Goal: Contribute content: Contribute content

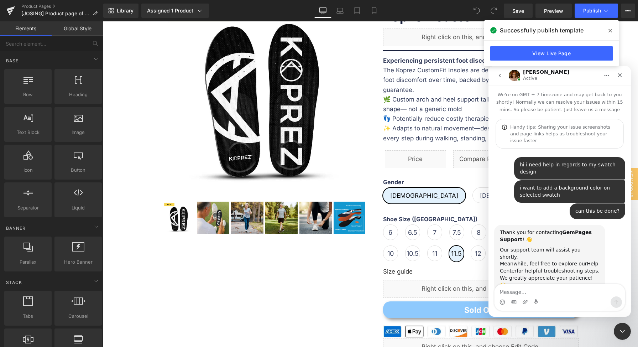
scroll to position [936, 0]
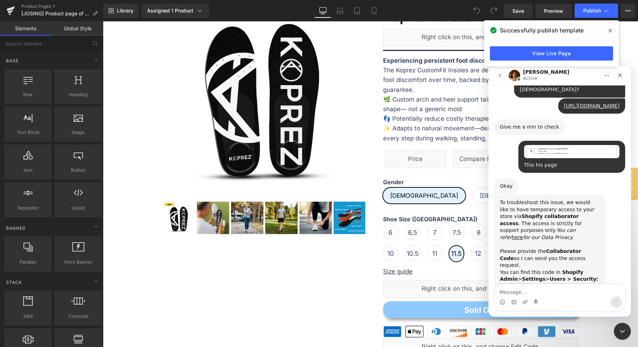
click at [552, 297] on div "Intercom messenger" at bounding box center [560, 301] width 130 height 11
click at [553, 290] on textarea "Message…" at bounding box center [560, 290] width 130 height 12
type textarea "9968"
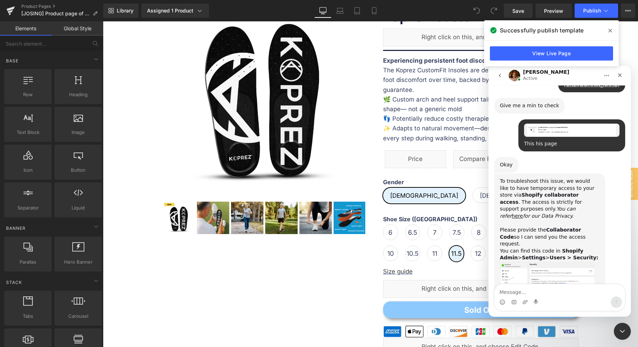
drag, startPoint x: 610, startPoint y: 33, endPoint x: 518, endPoint y: 40, distance: 92.5
click at [610, 33] on icon at bounding box center [611, 31] width 4 height 6
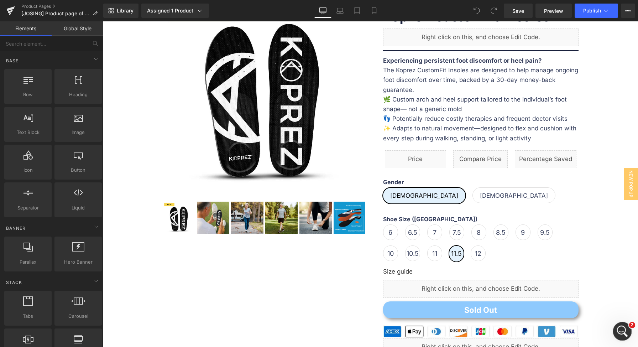
click at [622, 338] on div "Open Intercom Messenger" at bounding box center [622, 330] width 24 height 24
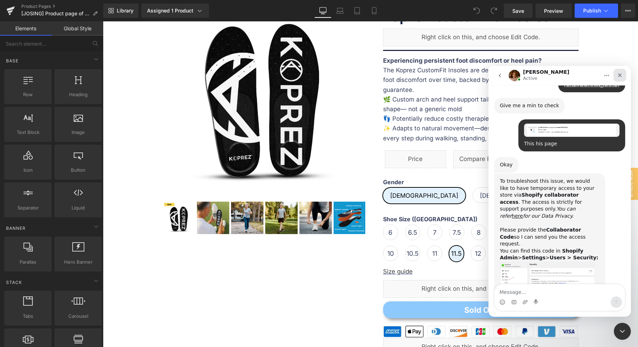
drag, startPoint x: 620, startPoint y: 74, endPoint x: 834, endPoint y: 198, distance: 247.6
click at [620, 74] on icon "Close" at bounding box center [620, 75] width 4 height 4
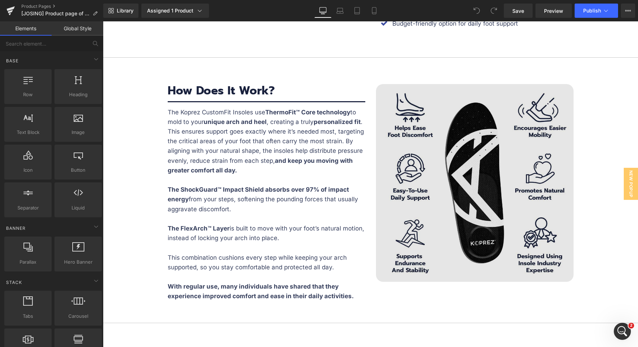
scroll to position [1302, 0]
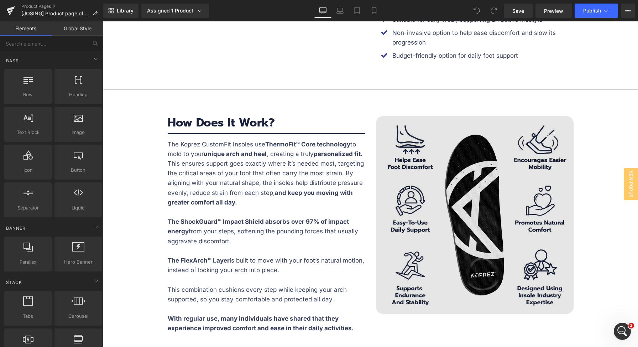
click at [492, 190] on img at bounding box center [475, 215] width 198 height 198
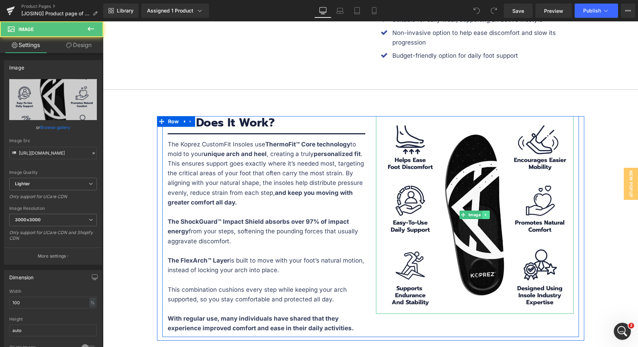
click at [487, 211] on link at bounding box center [485, 214] width 7 height 9
click at [482, 215] on link at bounding box center [482, 214] width 7 height 9
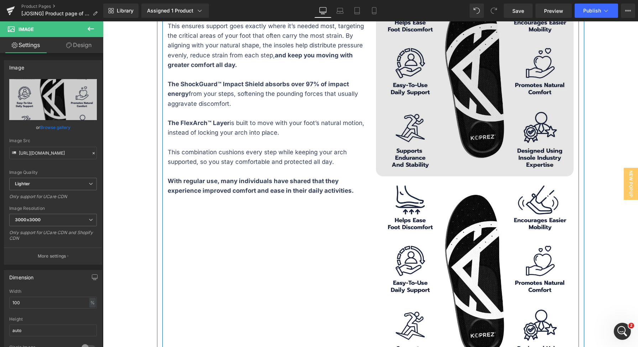
scroll to position [1415, 0]
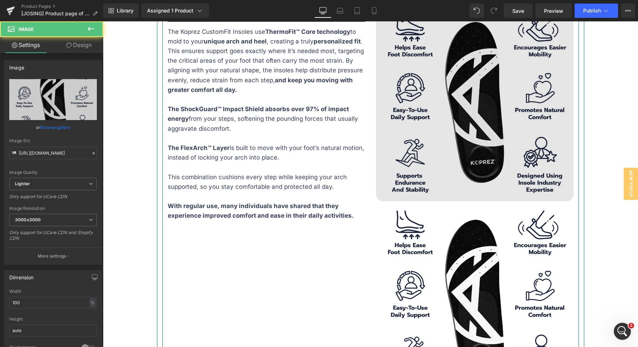
click at [449, 128] on img at bounding box center [475, 103] width 198 height 198
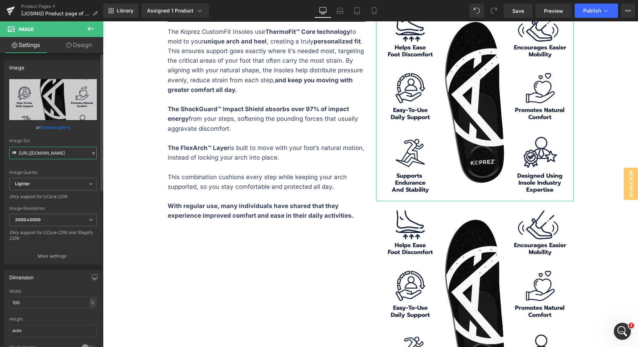
click at [51, 155] on input "[URL][DOMAIN_NAME]" at bounding box center [53, 153] width 88 height 12
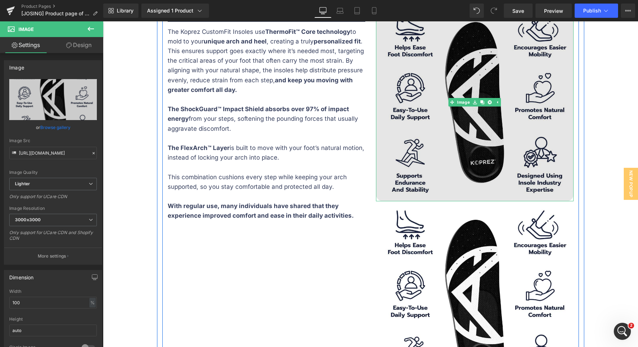
click at [448, 137] on img at bounding box center [475, 103] width 198 height 198
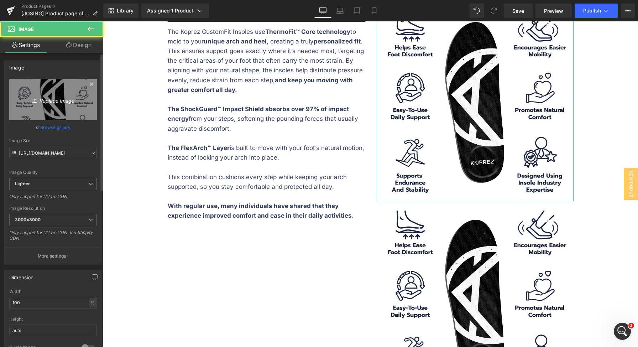
click at [70, 102] on icon "Replace Image" at bounding box center [53, 99] width 57 height 9
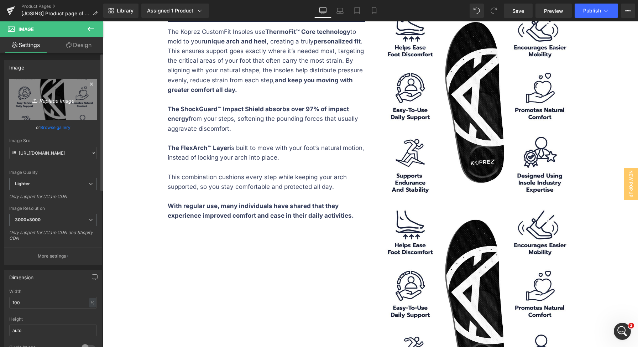
scroll to position [985, 0]
type input "C:\fakepath\LISTING-6.jpg"
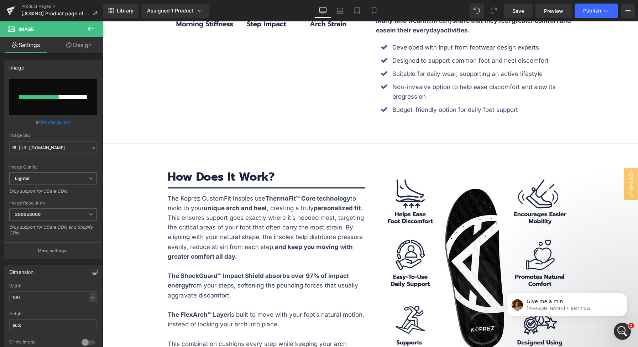
scroll to position [1281, 0]
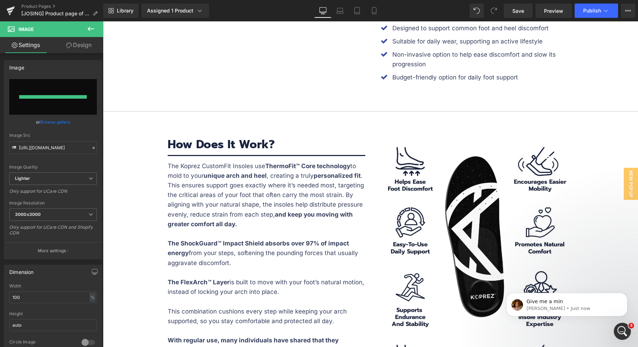
type input "[URL][DOMAIN_NAME]"
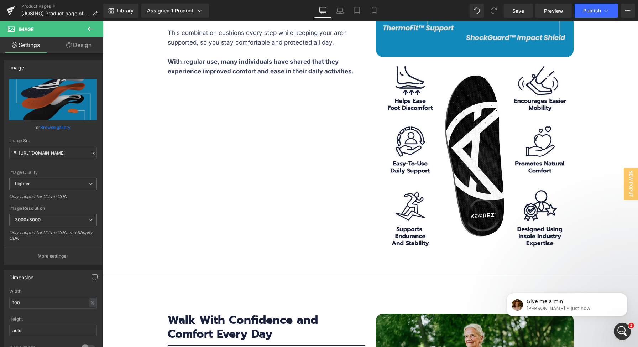
scroll to position [1454, 0]
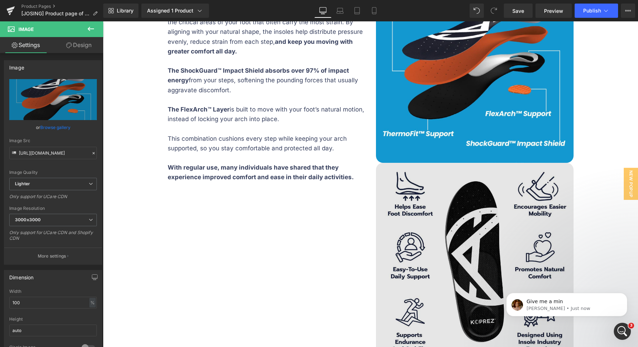
click at [491, 225] on img at bounding box center [475, 262] width 198 height 198
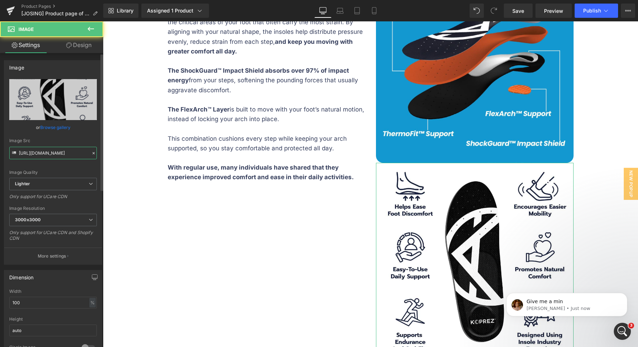
click at [62, 156] on input "[URL][DOMAIN_NAME]" at bounding box center [53, 153] width 88 height 12
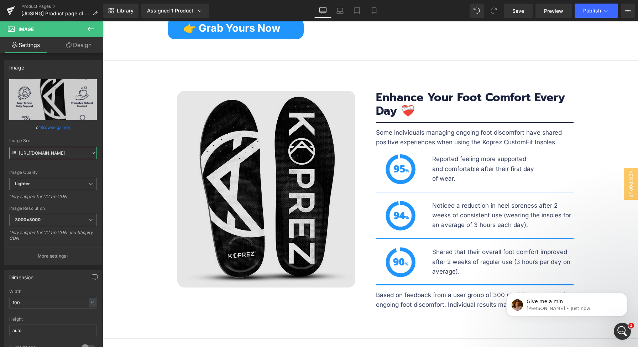
scroll to position [2130, 0]
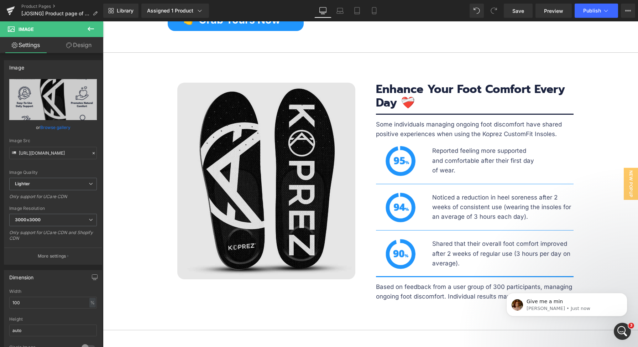
click at [254, 176] on img at bounding box center [266, 181] width 178 height 197
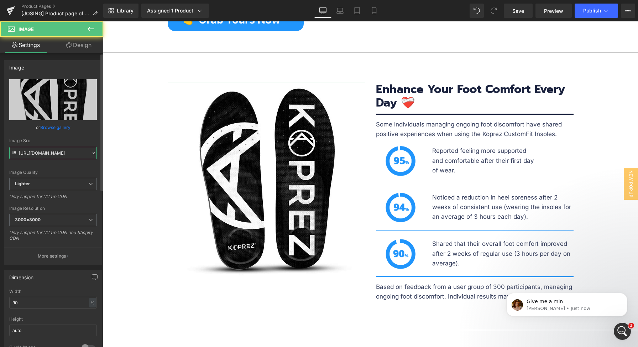
click at [31, 152] on input "[URL][DOMAIN_NAME]" at bounding box center [53, 153] width 88 height 12
click at [48, 153] on input "[URL][DOMAIN_NAME]" at bounding box center [53, 153] width 88 height 12
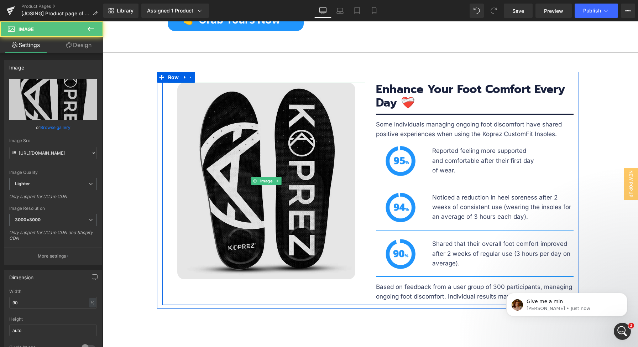
click at [318, 146] on img at bounding box center [266, 181] width 178 height 197
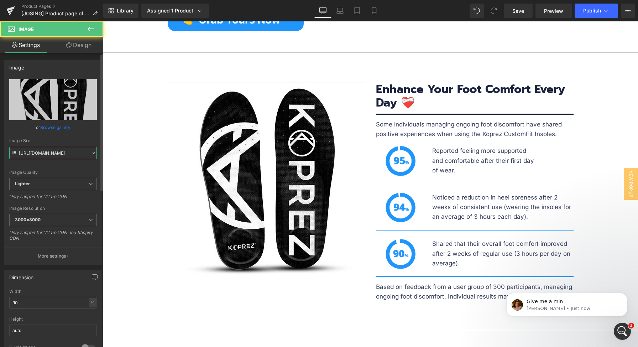
click at [60, 153] on input "[URL][DOMAIN_NAME]" at bounding box center [53, 153] width 88 height 12
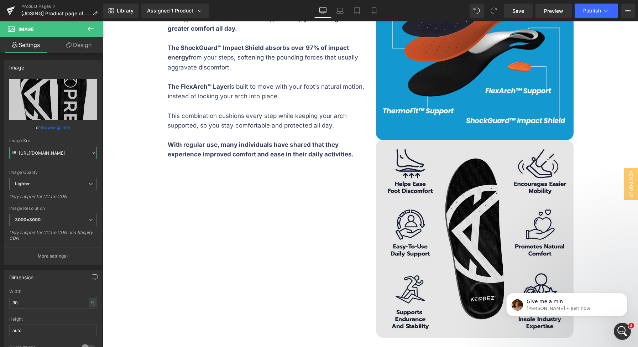
scroll to position [1443, 0]
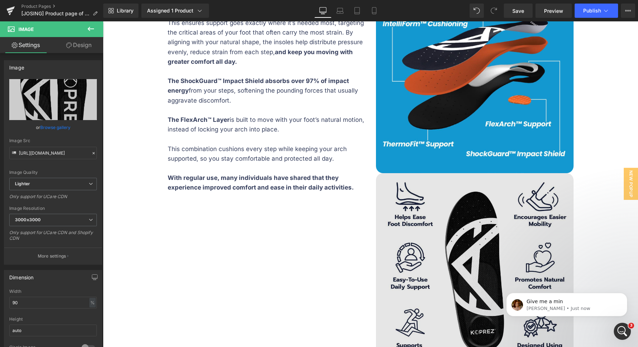
click at [433, 250] on img at bounding box center [475, 272] width 198 height 198
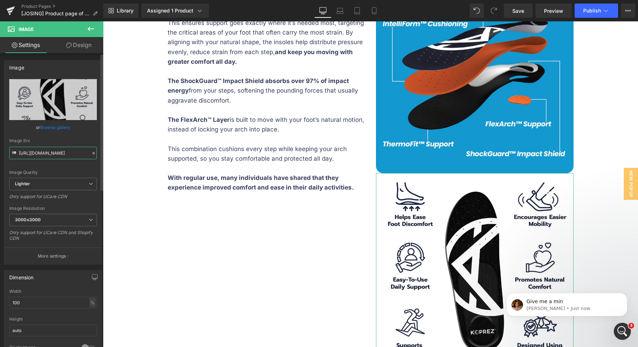
click at [41, 155] on input "[URL][DOMAIN_NAME]" at bounding box center [53, 153] width 88 height 12
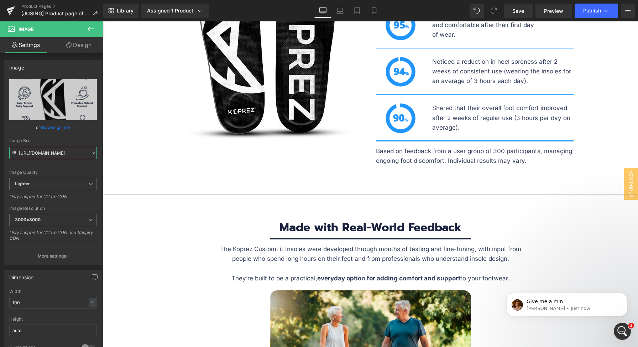
scroll to position [1996, 0]
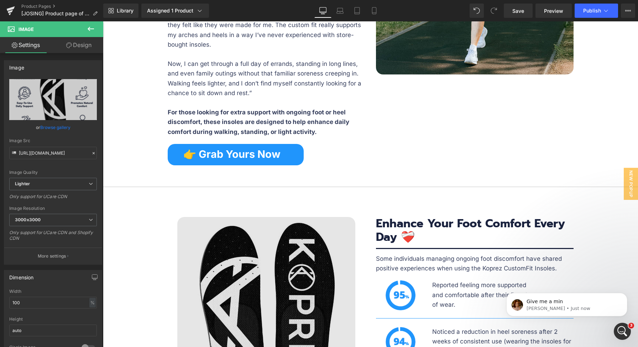
click at [245, 224] on img at bounding box center [266, 315] width 178 height 197
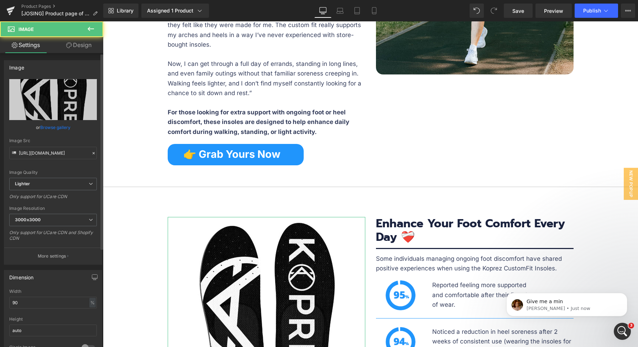
click at [60, 146] on div "Image Src [URL][DOMAIN_NAME]" at bounding box center [53, 148] width 88 height 21
click at [58, 154] on input "[URL][DOMAIN_NAME]" at bounding box center [53, 153] width 88 height 12
paste input "ea2649fc-a45d-4f32-b553-e602d0f75bd0/-/format/auto/-/preview/3000x3000/-/qualit…"
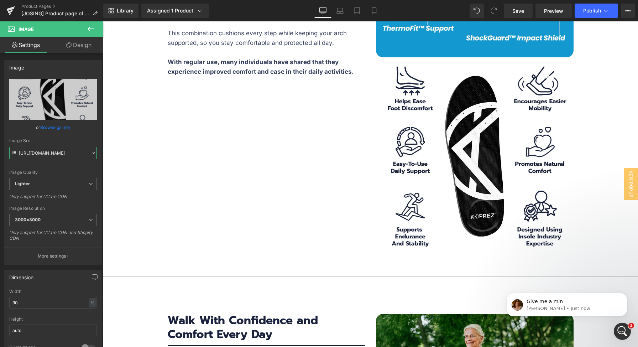
scroll to position [1579, 0]
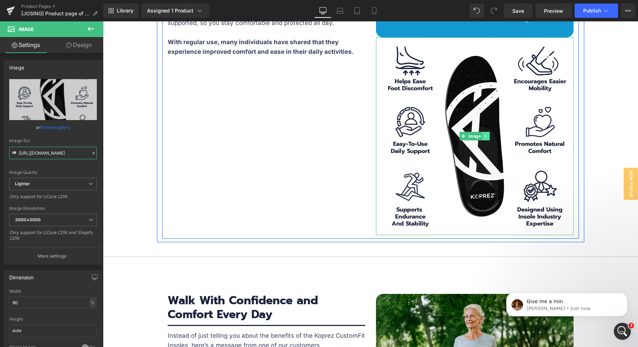
type input "[URL][DOMAIN_NAME]"
click at [485, 136] on icon at bounding box center [486, 136] width 4 height 4
click at [488, 136] on icon at bounding box center [490, 136] width 4 height 4
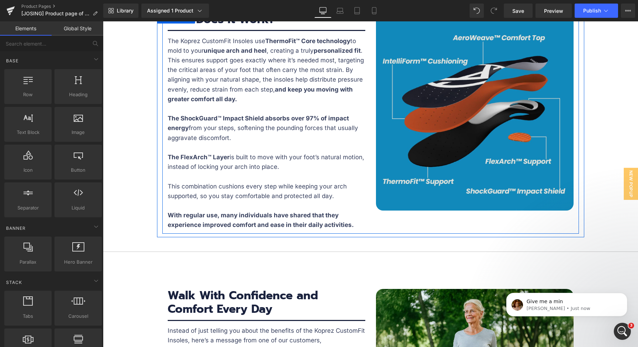
scroll to position [1339, 0]
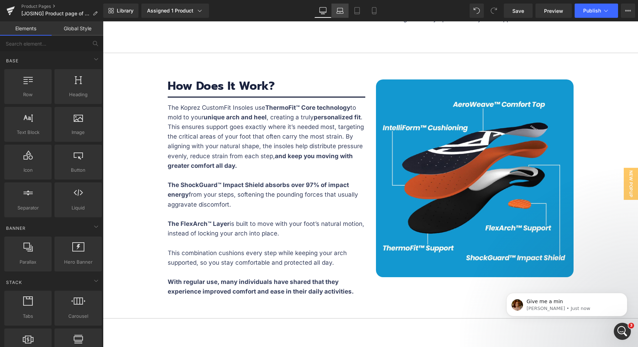
click at [335, 11] on link "Laptop" at bounding box center [340, 11] width 17 height 14
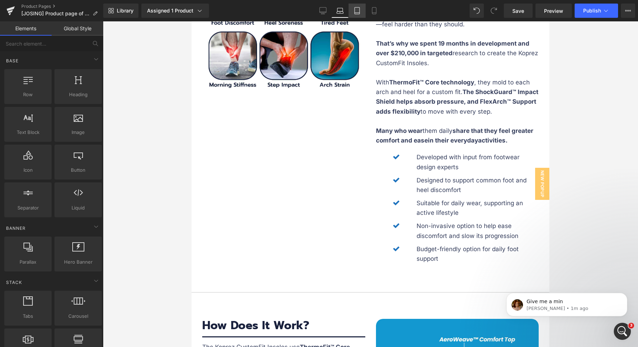
click at [351, 12] on link "Tablet" at bounding box center [357, 11] width 17 height 14
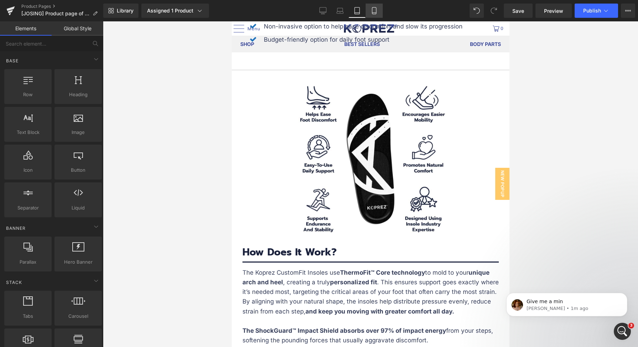
click at [374, 13] on icon at bounding box center [374, 13] width 4 height 0
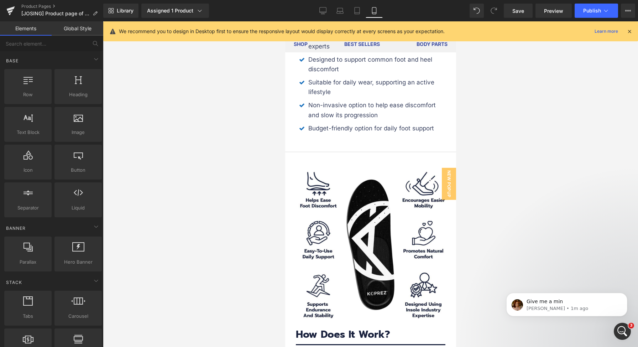
scroll to position [1816, 0]
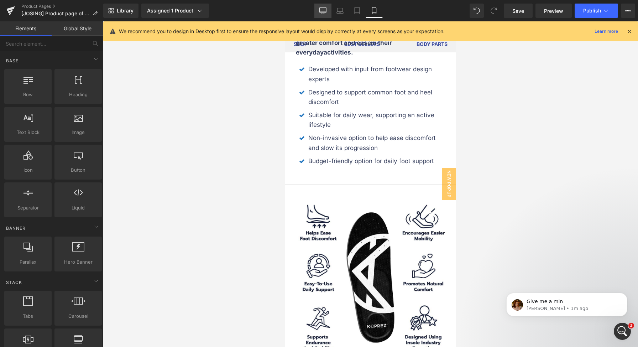
click at [326, 14] on icon at bounding box center [322, 10] width 7 height 7
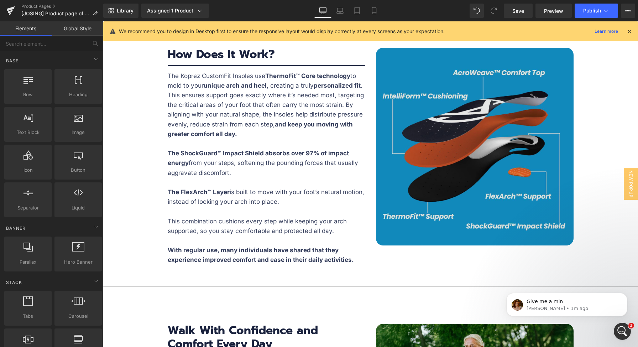
scroll to position [1428, 0]
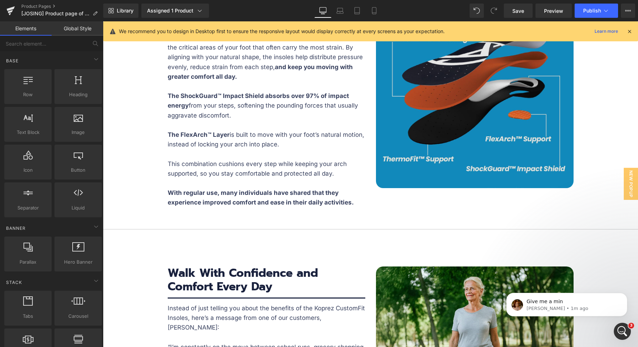
click at [471, 107] on img at bounding box center [475, 89] width 198 height 198
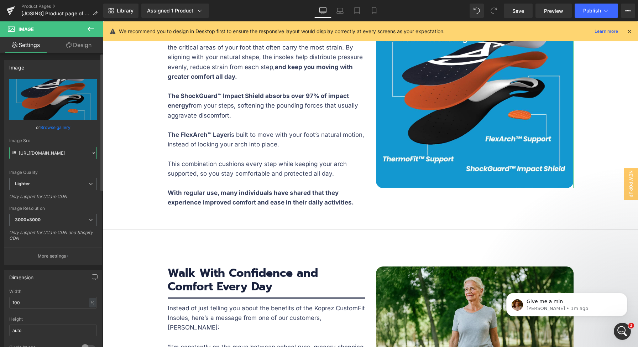
click at [58, 149] on input "[URL][DOMAIN_NAME]" at bounding box center [53, 153] width 88 height 12
click at [371, 10] on icon at bounding box center [374, 10] width 7 height 7
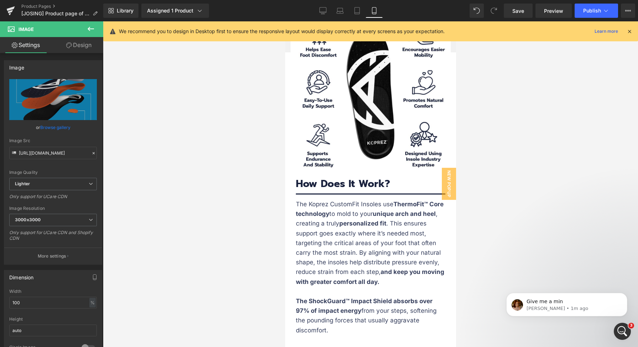
scroll to position [2000, 0]
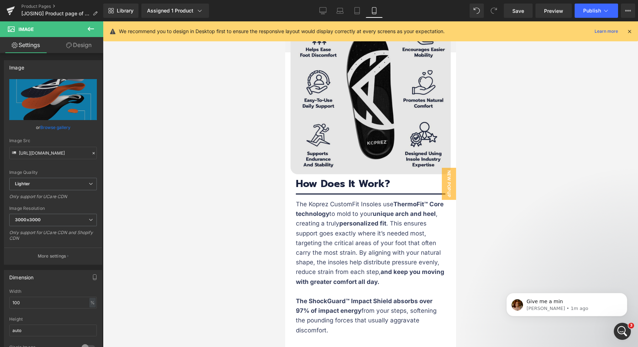
click at [366, 129] on img at bounding box center [370, 94] width 160 height 160
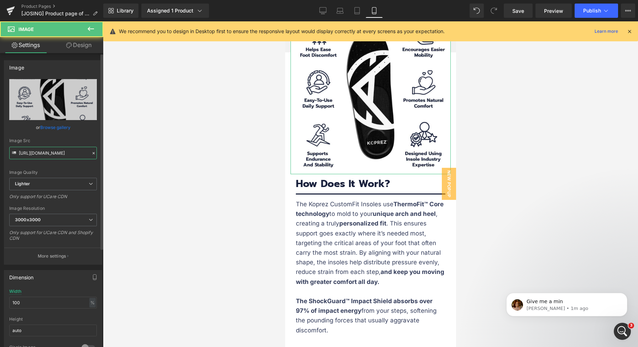
click at [61, 154] on input "[URL][DOMAIN_NAME]" at bounding box center [53, 153] width 88 height 12
paste input "3d007ba9-3dbd-4d5b-bd0d-40f14c1baa76/-/format/auto/-/preview/3000x3000/-/qualit…"
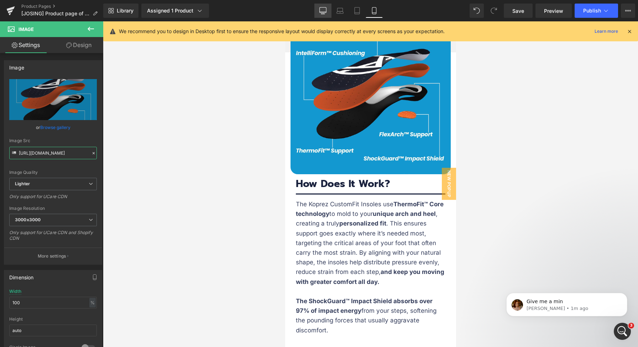
type input "[URL][DOMAIN_NAME]"
click at [324, 11] on icon at bounding box center [322, 10] width 7 height 7
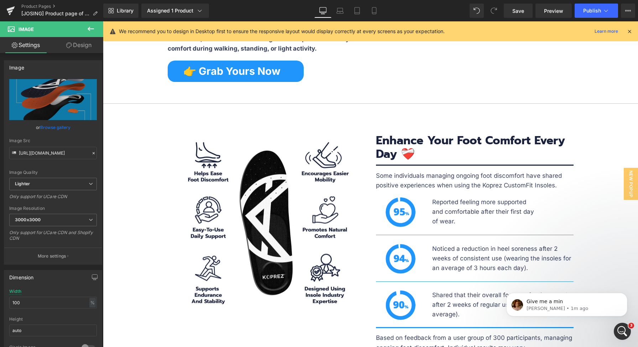
scroll to position [2024, 0]
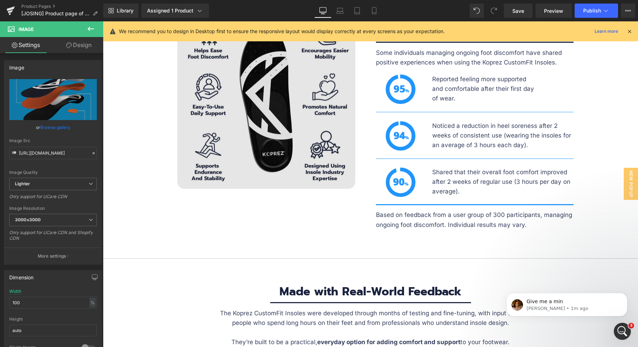
click at [288, 137] on img at bounding box center [266, 100] width 178 height 178
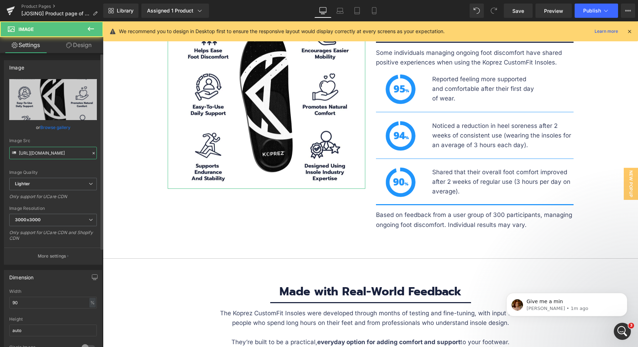
click at [66, 152] on input "[URL][DOMAIN_NAME]" at bounding box center [53, 153] width 88 height 12
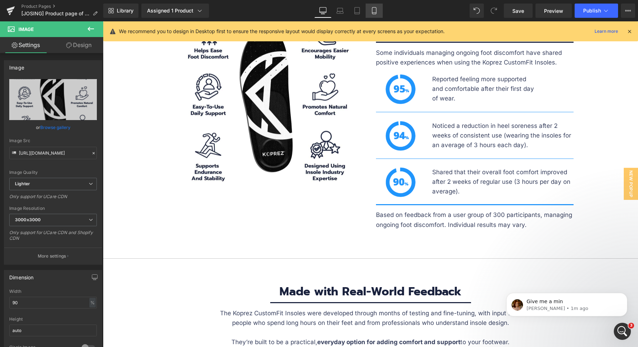
click at [372, 6] on link "Mobile" at bounding box center [374, 11] width 17 height 14
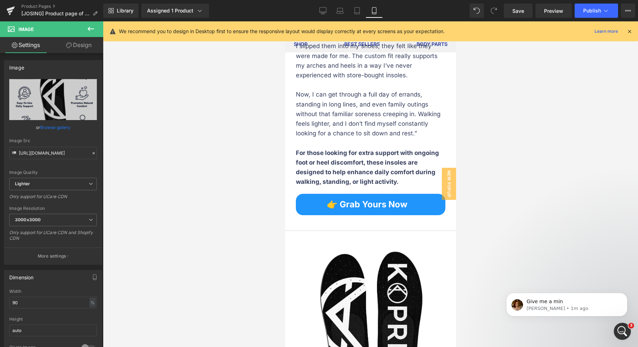
scroll to position [2986, 0]
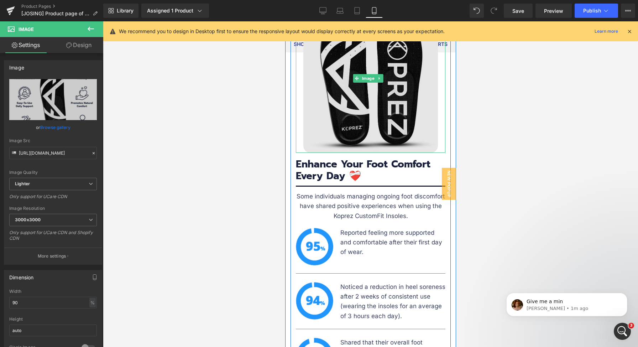
click at [363, 90] on img at bounding box center [370, 78] width 135 height 149
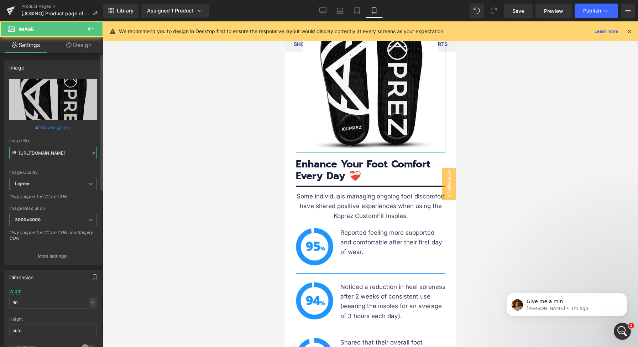
click at [28, 154] on input "[URL][DOMAIN_NAME]" at bounding box center [53, 153] width 88 height 12
paste input "ea2649fc-a45d-4f32-b553-e602d0f75bd0/-/format/auto/-/preview/3000x3000/-/qualit…"
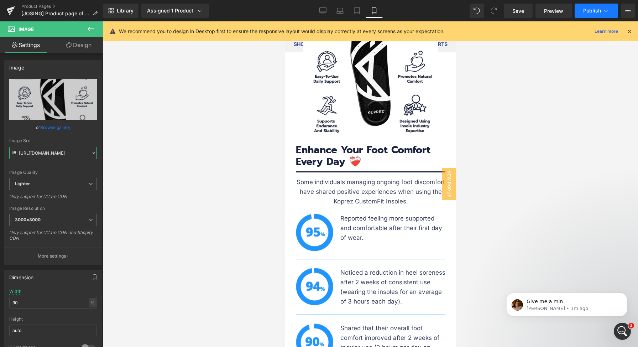
type input "[URL][DOMAIN_NAME]"
click at [597, 8] on span "Publish" at bounding box center [592, 11] width 18 height 6
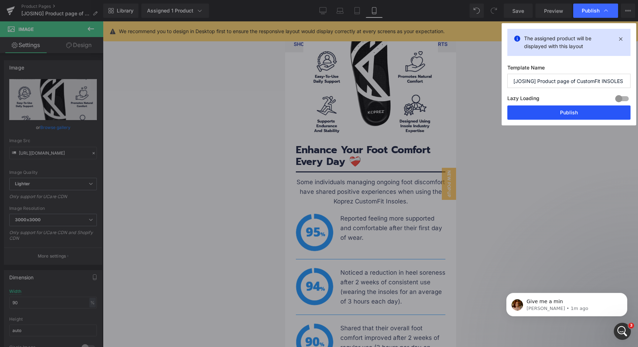
click at [562, 113] on button "Publish" at bounding box center [569, 112] width 123 height 14
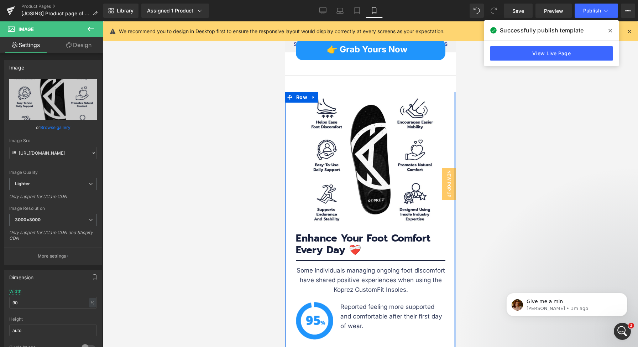
scroll to position [2851, 0]
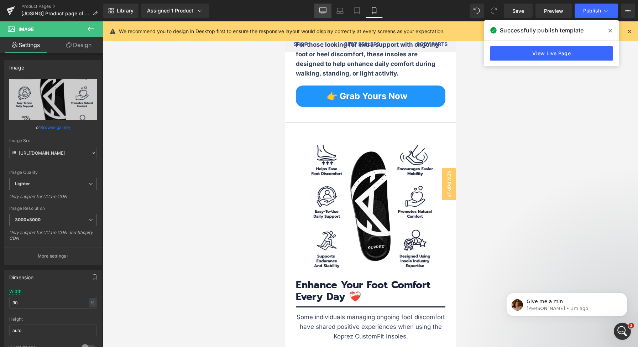
click at [325, 10] on icon at bounding box center [322, 10] width 7 height 7
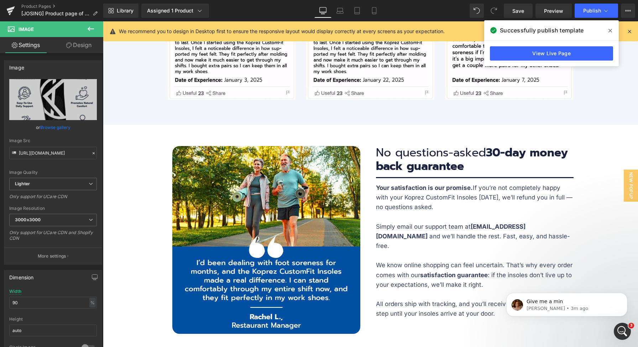
scroll to position [0, 0]
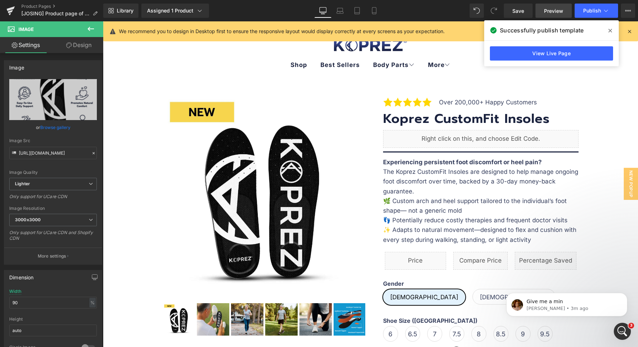
click at [558, 12] on span "Preview" at bounding box center [553, 10] width 19 height 7
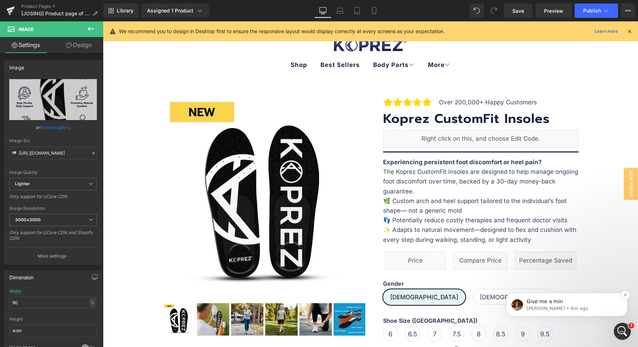
click at [584, 299] on p "Give me a min" at bounding box center [573, 301] width 92 height 7
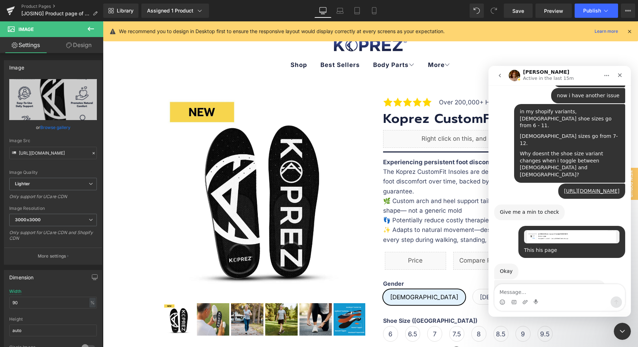
click at [570, 297] on div "Intercom messenger" at bounding box center [560, 301] width 130 height 11
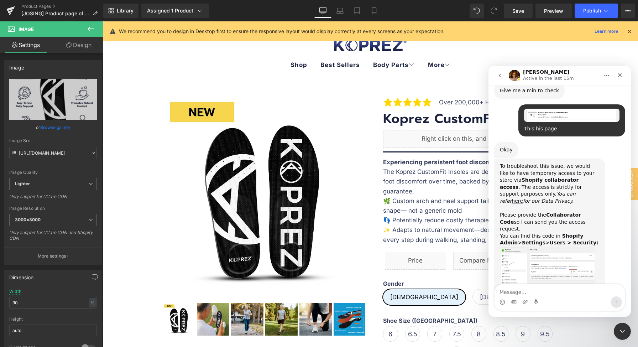
scroll to position [978, 0]
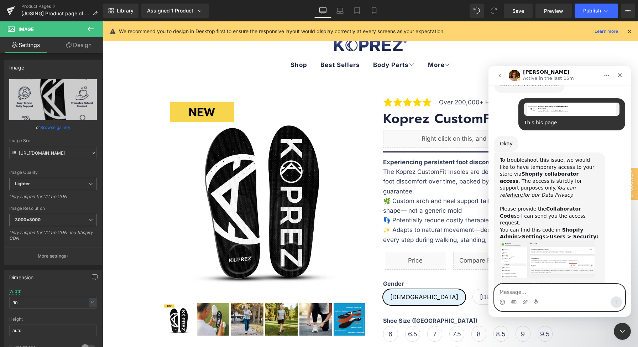
click at [569, 294] on textarea "Message…" at bounding box center [560, 290] width 130 height 12
type textarea "ok :)"
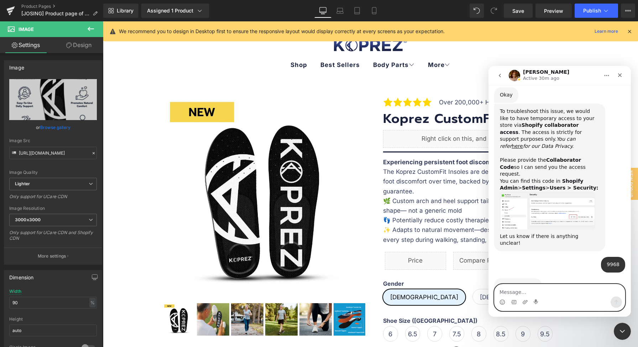
scroll to position [1000, 0]
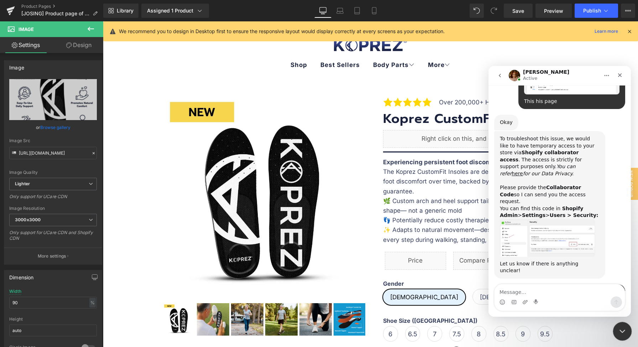
click at [620, 332] on icon "Close Intercom Messenger" at bounding box center [621, 330] width 9 height 9
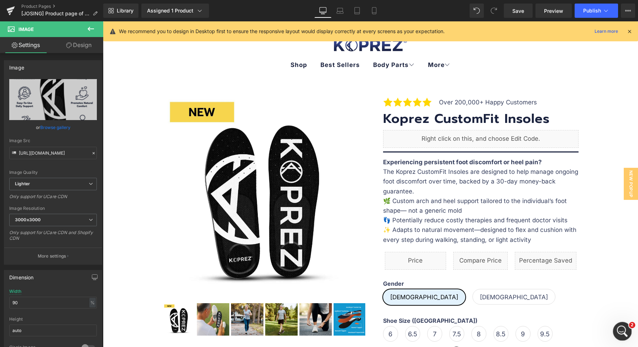
click at [620, 331] on icon "Open Intercom Messenger" at bounding box center [621, 330] width 5 height 6
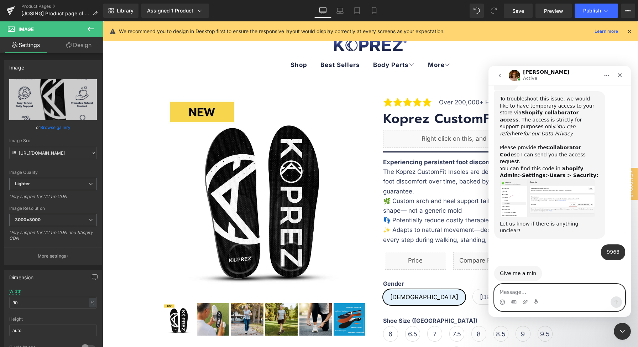
scroll to position [1042, 0]
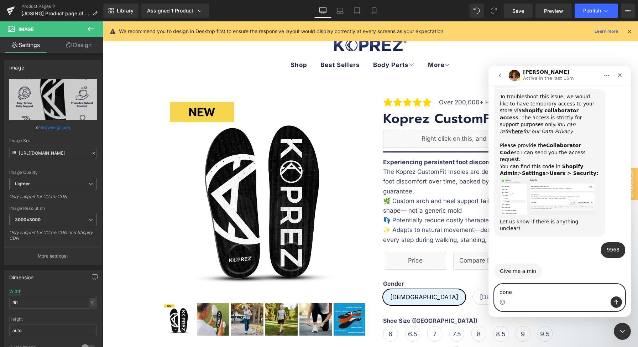
type textarea "done!"
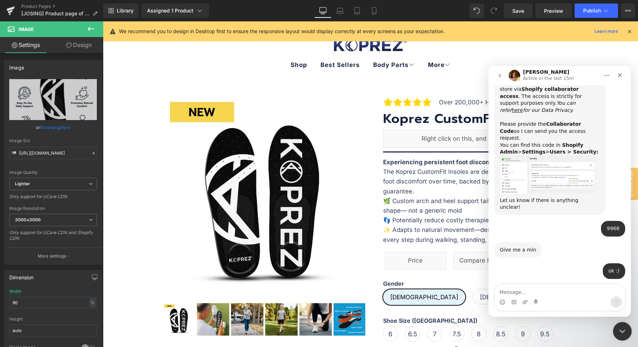
click at [626, 334] on div "Close Intercom Messenger" at bounding box center [621, 330] width 17 height 17
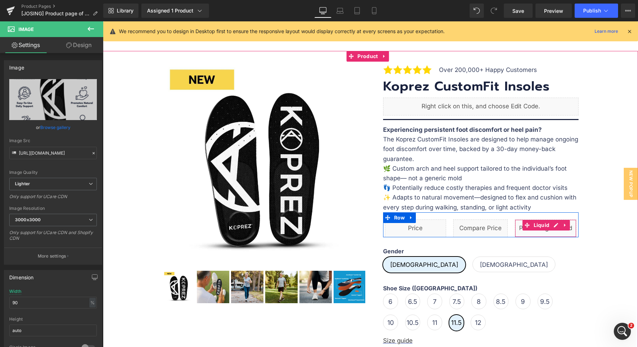
scroll to position [39, 0]
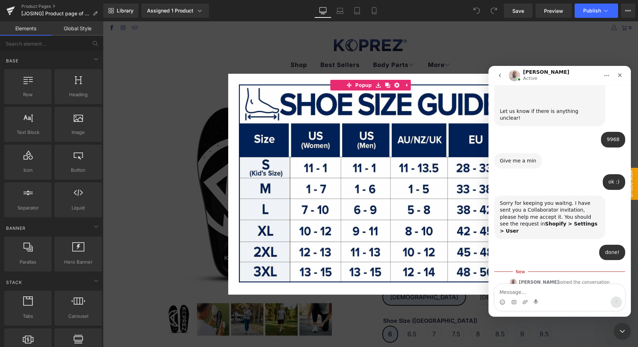
scroll to position [1171, 0]
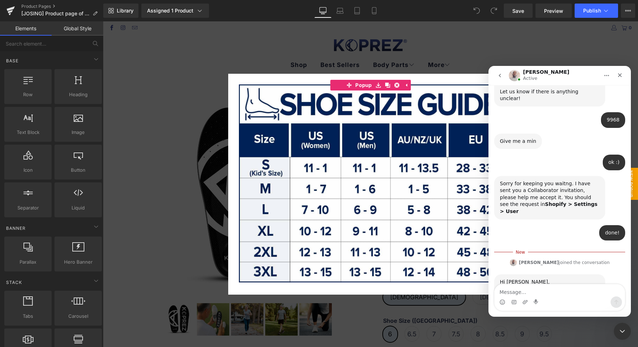
click at [564, 295] on textarea "Message…" at bounding box center [560, 290] width 130 height 12
type textarea "ok :)"
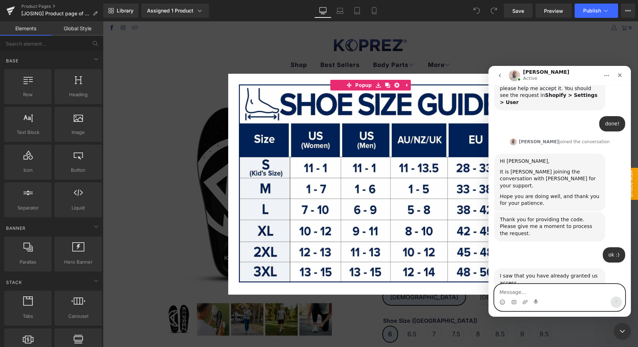
scroll to position [1291, 0]
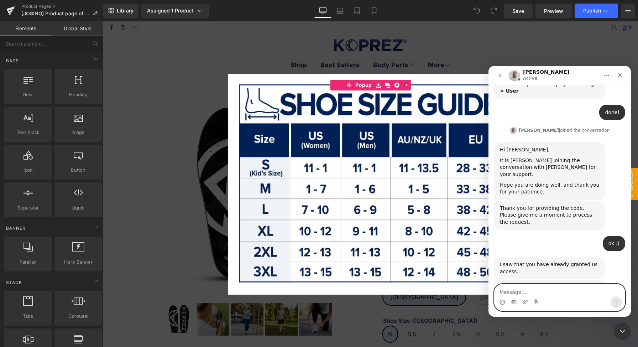
click at [554, 288] on textarea "Message…" at bounding box center [560, 290] width 130 height 12
type textarea "thanks"
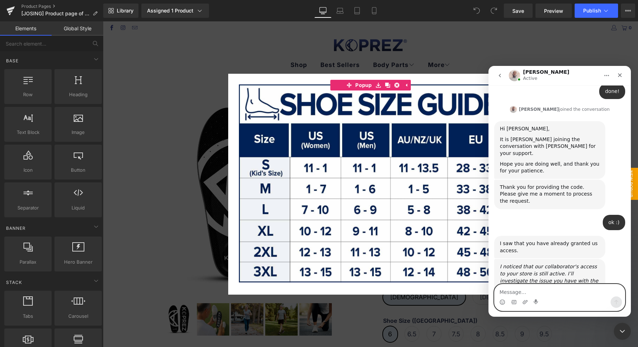
scroll to position [1333, 0]
